Goal: Task Accomplishment & Management: Manage account settings

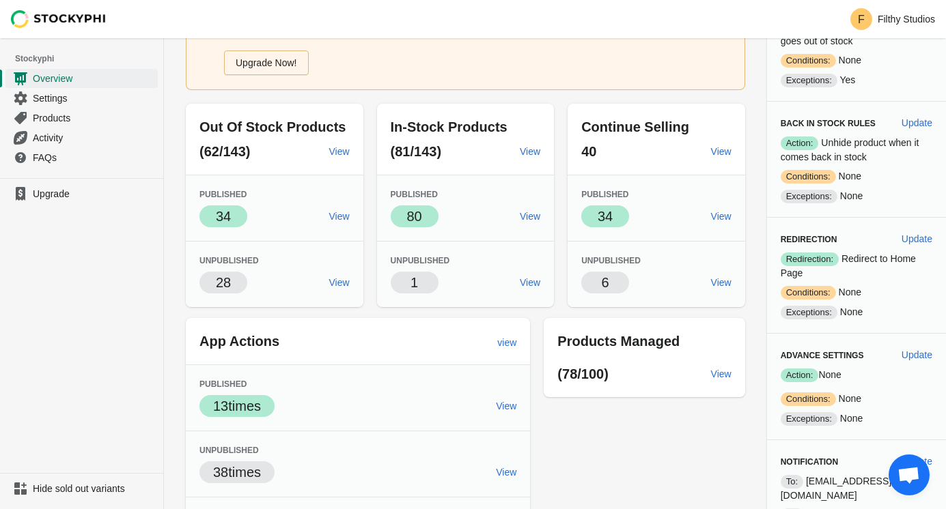
scroll to position [101, 0]
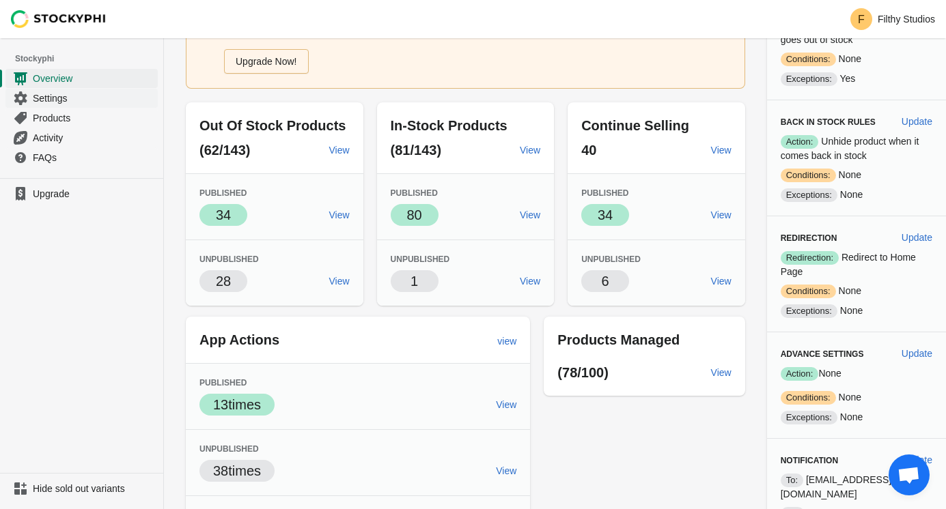
click at [53, 96] on span "Settings" at bounding box center [94, 98] width 122 height 14
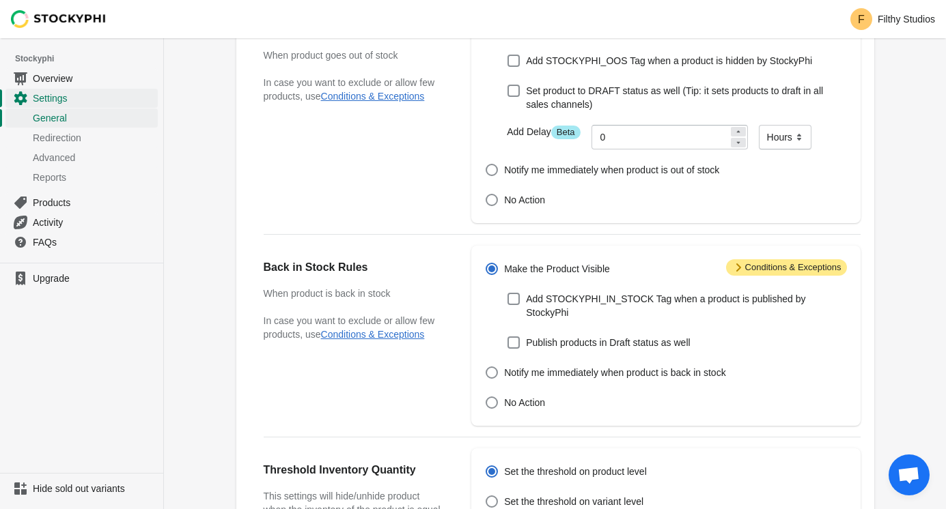
scroll to position [56, 0]
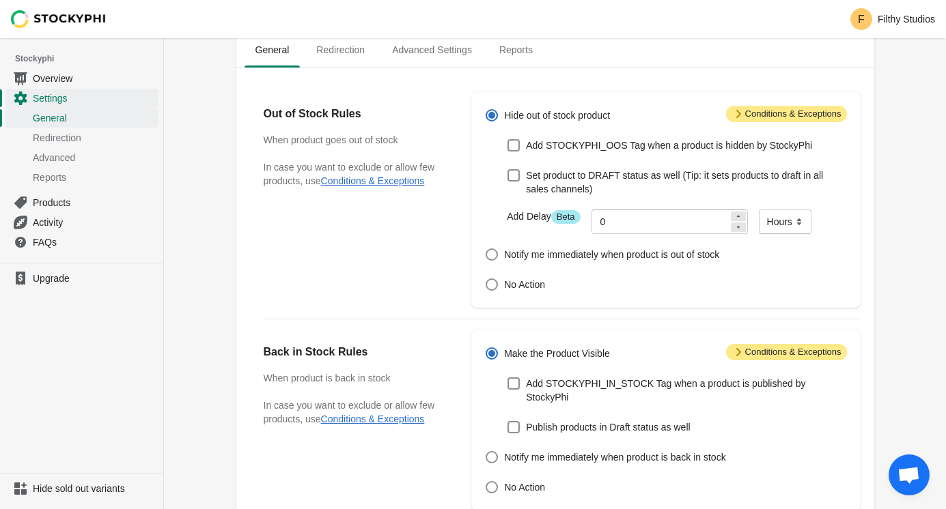
click at [804, 115] on span "Attention Conditions & Exceptions" at bounding box center [786, 114] width 121 height 16
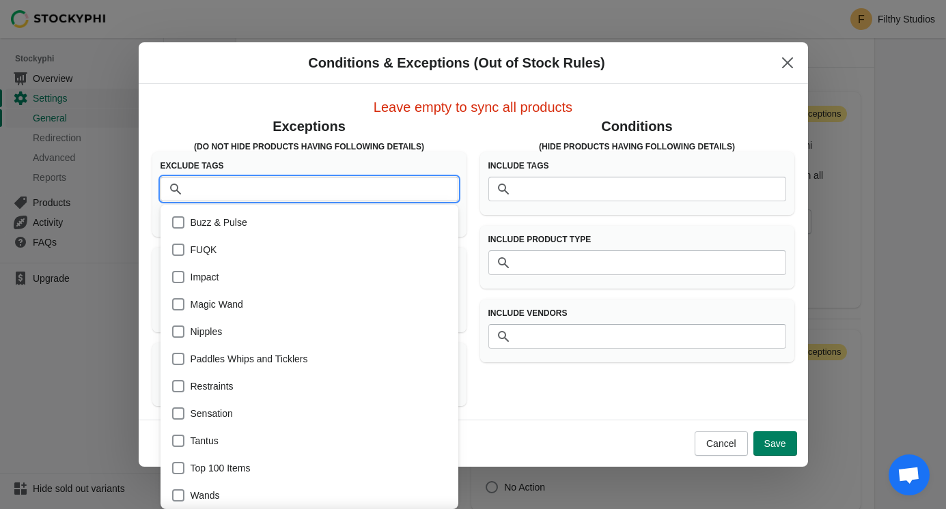
click at [294, 190] on input "Tags" at bounding box center [323, 189] width 270 height 25
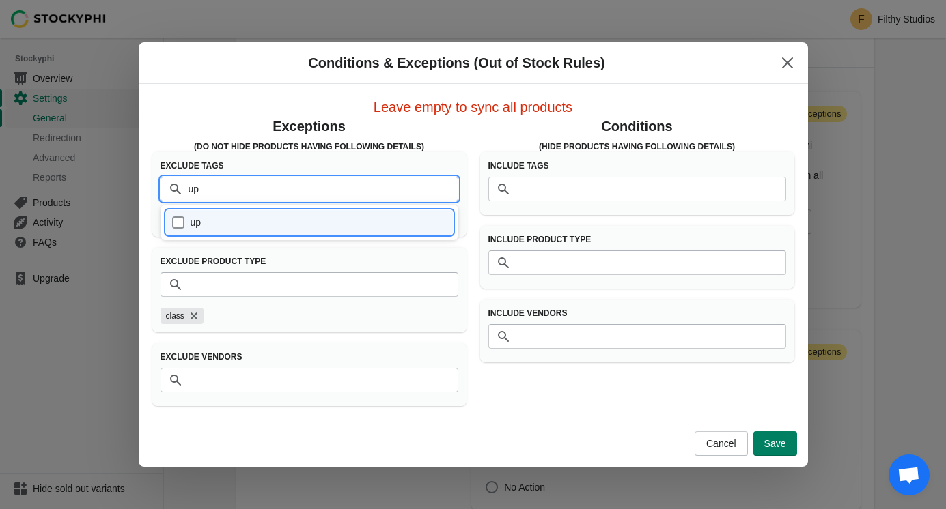
type input "u"
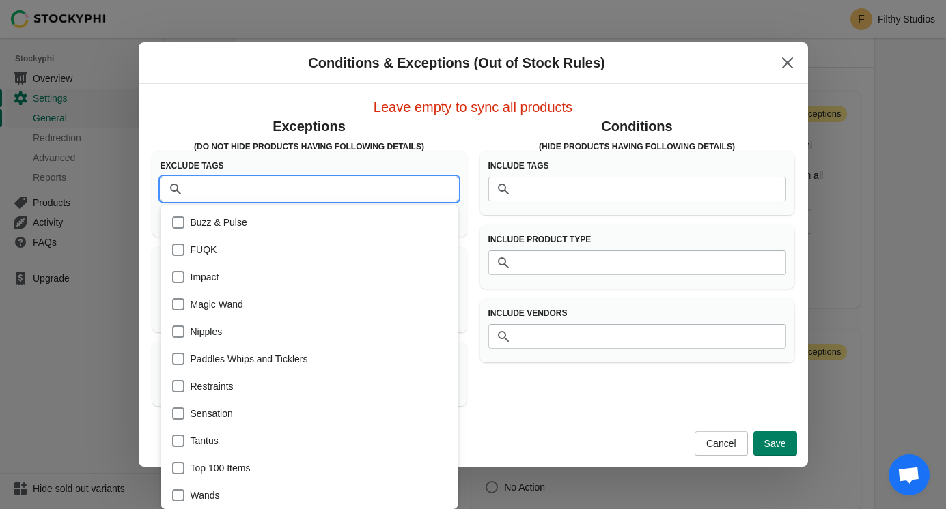
scroll to position [104, 0]
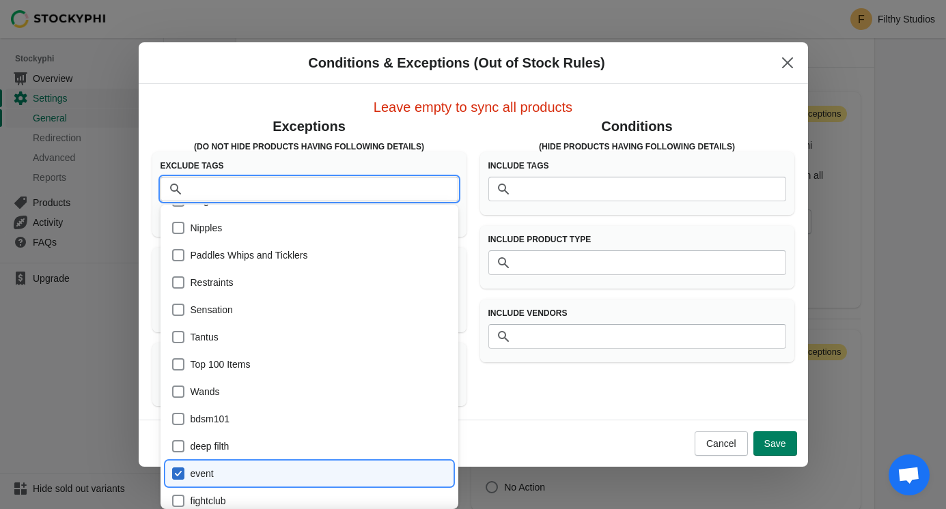
click at [517, 130] on p "Conditions" at bounding box center [637, 126] width 314 height 19
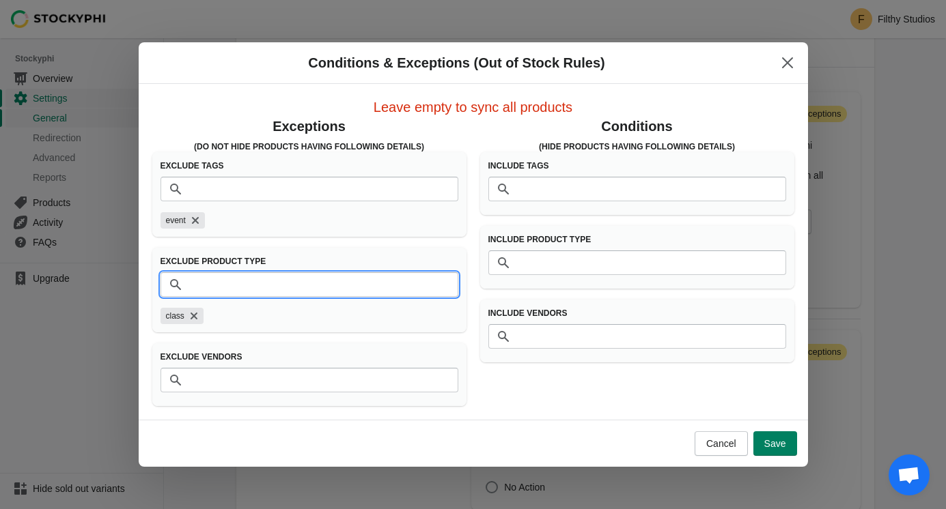
click at [270, 279] on input "Product Type" at bounding box center [323, 284] width 270 height 25
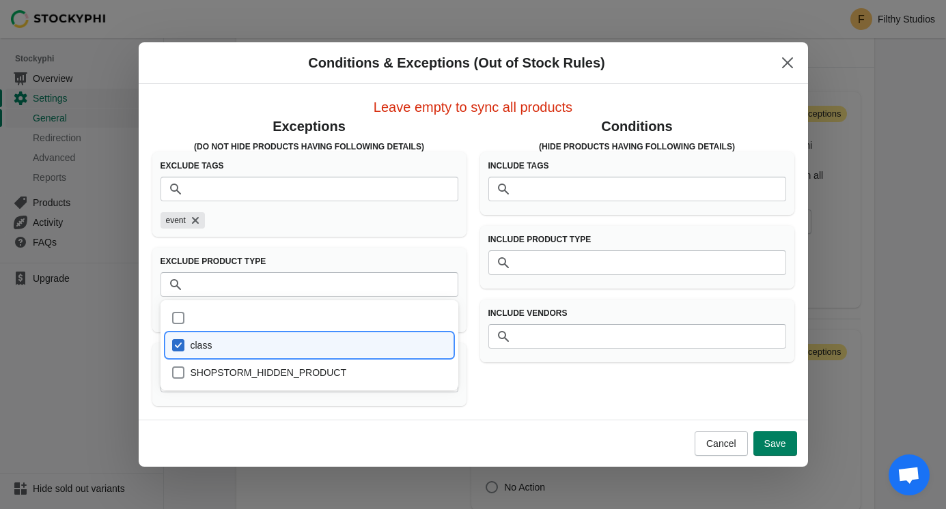
click at [245, 225] on div "event" at bounding box center [304, 218] width 309 height 22
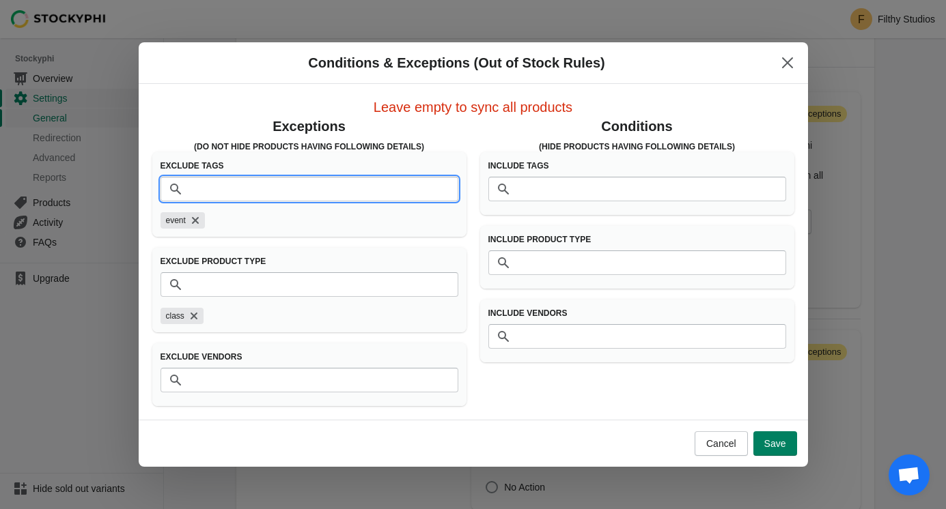
click at [231, 182] on input "Tags" at bounding box center [323, 189] width 270 height 25
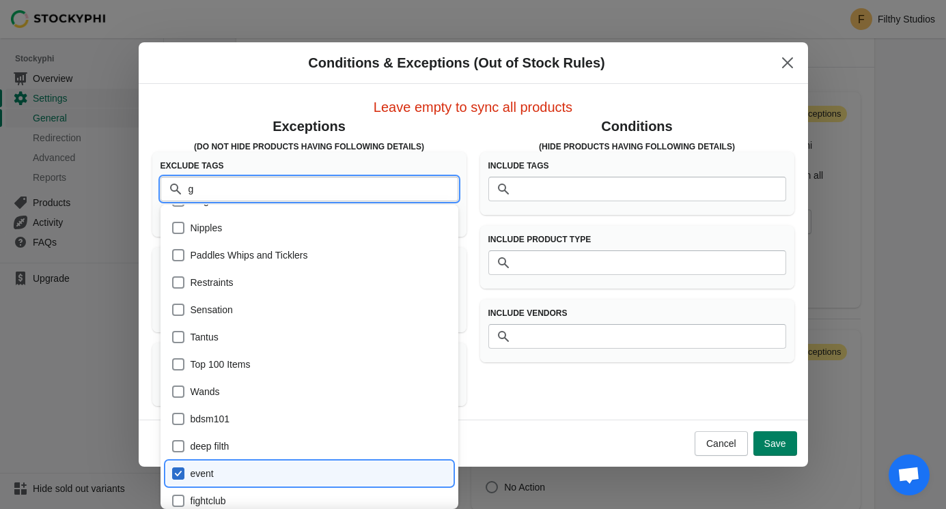
scroll to position [0, 0]
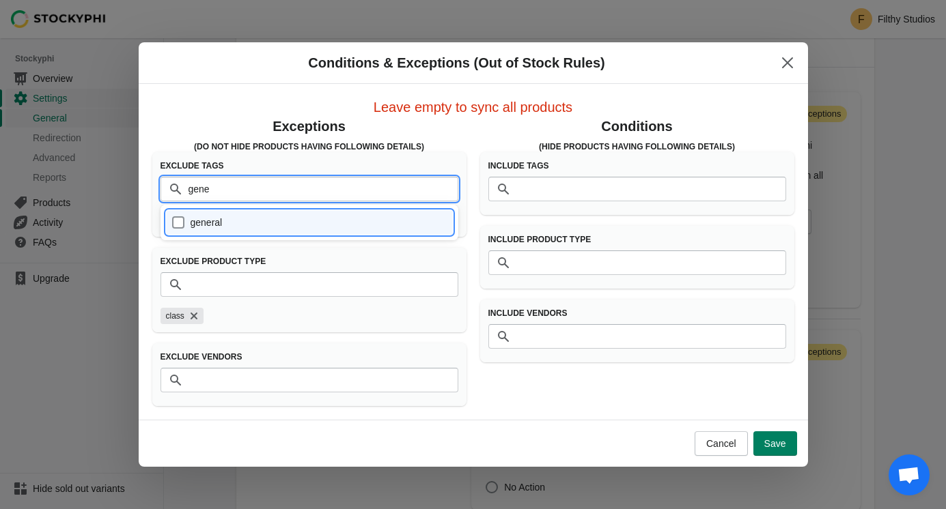
type input "gener"
click at [178, 220] on div "general" at bounding box center [309, 222] width 276 height 19
checkbox input "true"
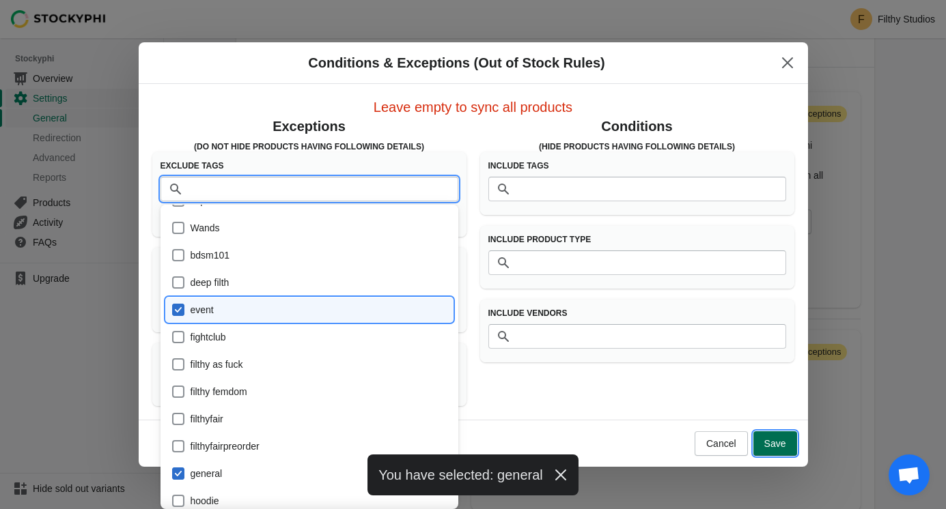
click at [773, 446] on span "Save" at bounding box center [775, 443] width 22 height 11
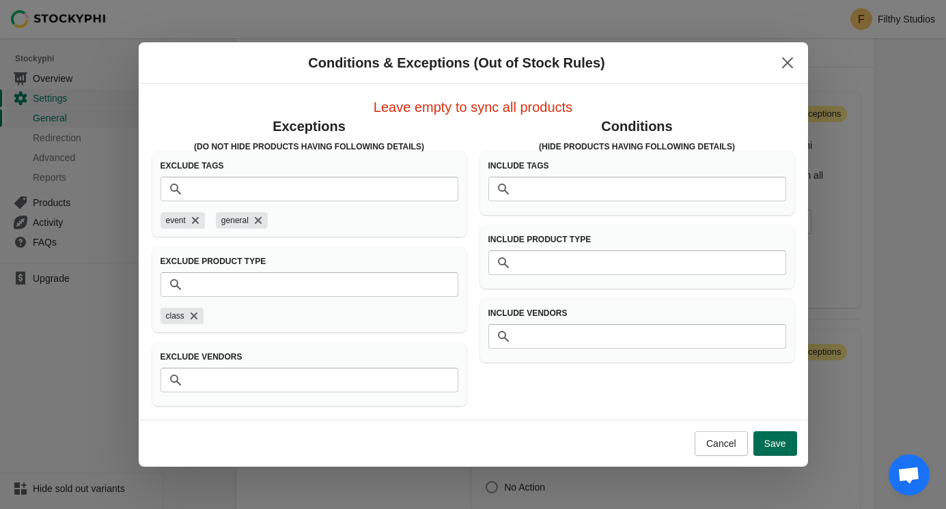
scroll to position [56, 0]
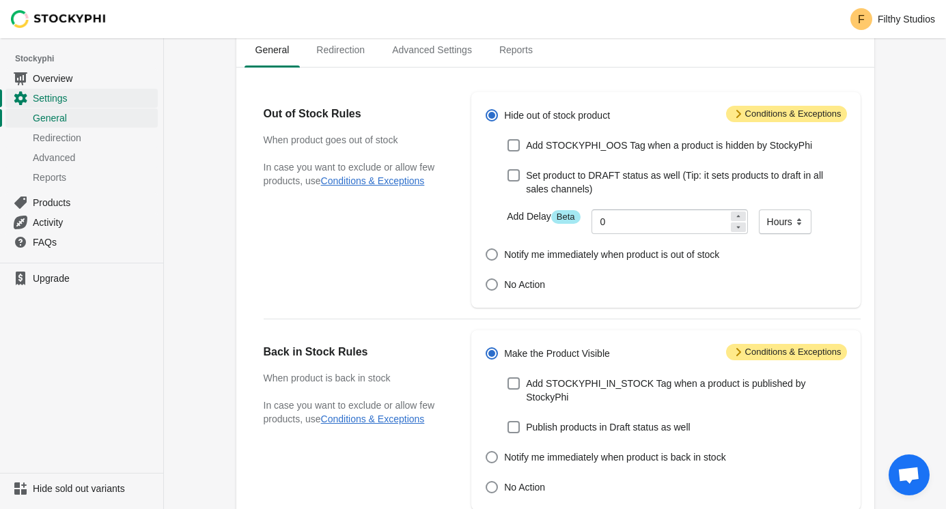
click at [758, 115] on span "Attention Conditions & Exceptions" at bounding box center [786, 114] width 121 height 16
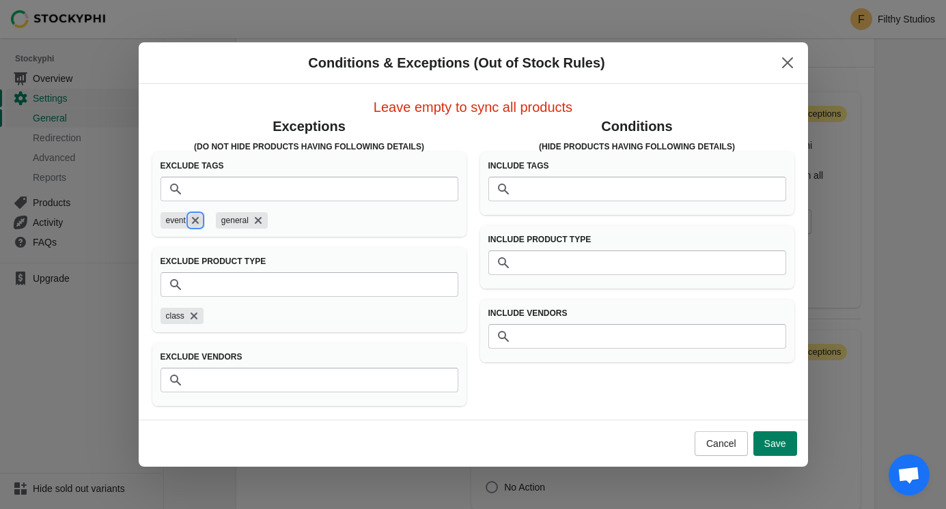
click at [193, 220] on icon "Remove event" at bounding box center [195, 221] width 14 height 14
click at [778, 442] on span "Save" at bounding box center [775, 443] width 22 height 11
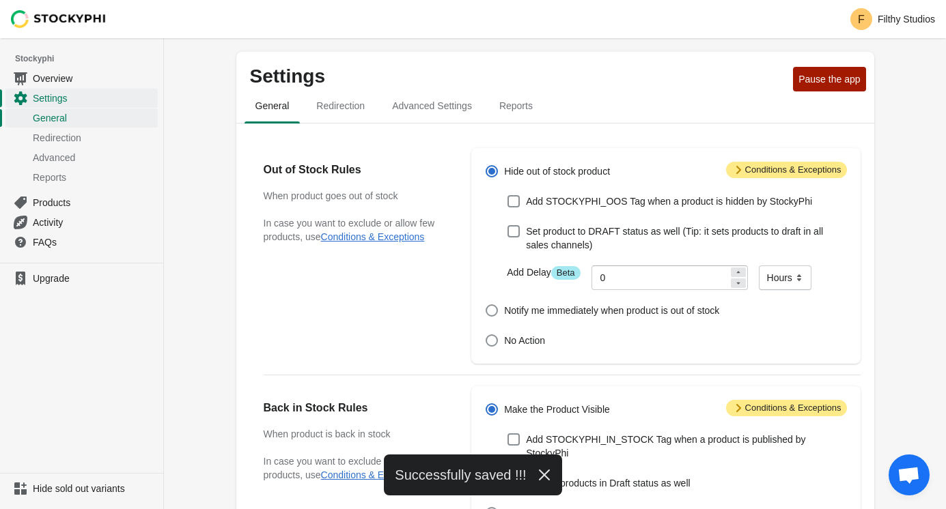
scroll to position [56, 0]
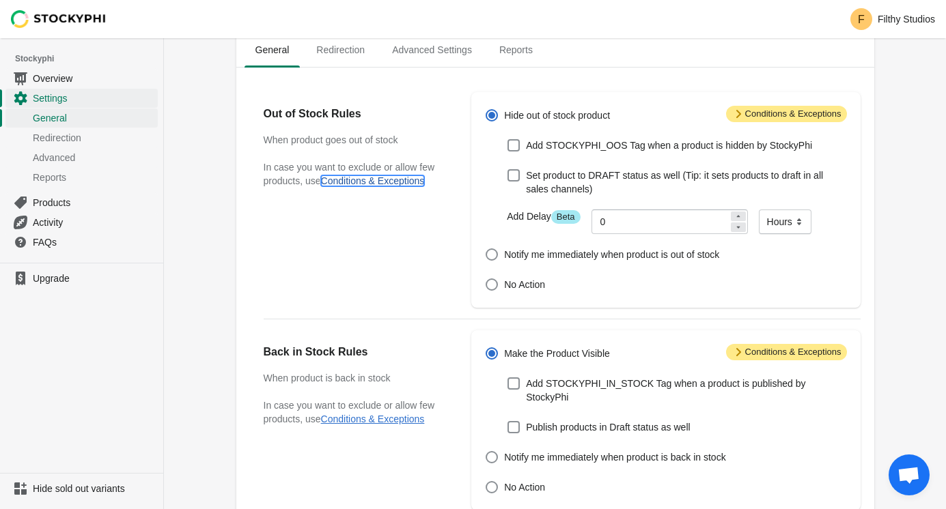
click at [400, 182] on button "Conditions & Exceptions" at bounding box center [373, 180] width 104 height 11
click at [384, 183] on button "Conditions & Exceptions" at bounding box center [373, 180] width 104 height 11
